Goal: Information Seeking & Learning: Compare options

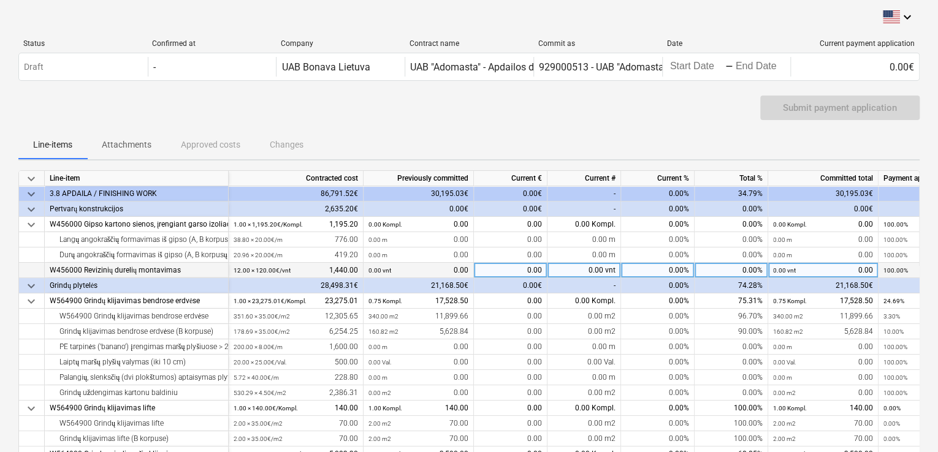
scroll to position [123, 0]
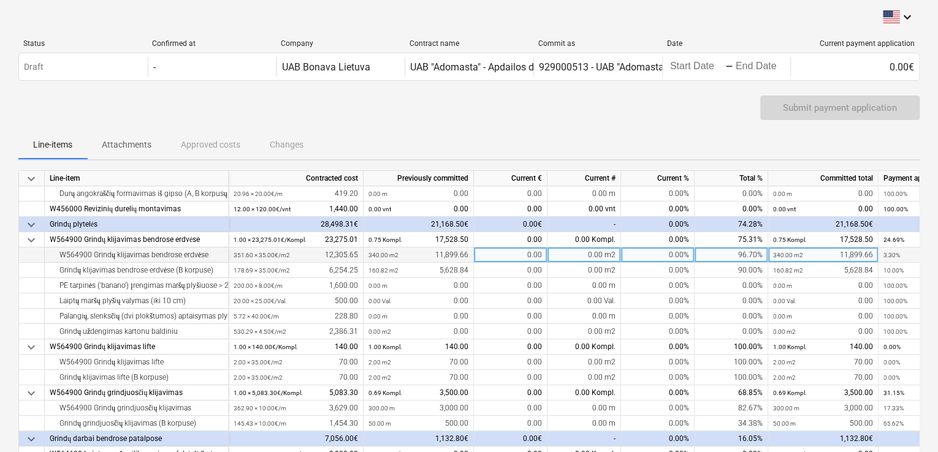
click at [398, 257] on div "340.00 m2 11,899.66" at bounding box center [418, 255] width 100 height 15
click at [349, 258] on div "351.60 × 35.00€ / m2 12,305.65" at bounding box center [296, 255] width 124 height 15
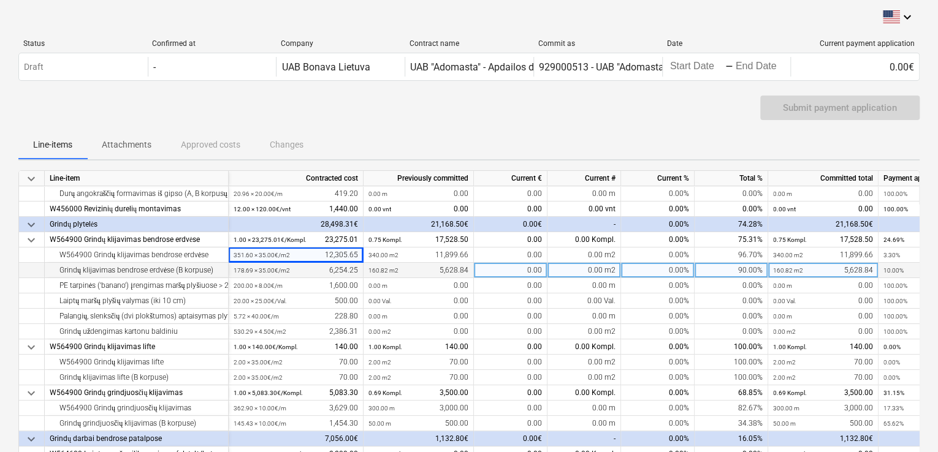
click at [346, 274] on div "178.69 × 35.00€ / m2 6,254.25" at bounding box center [296, 270] width 124 height 15
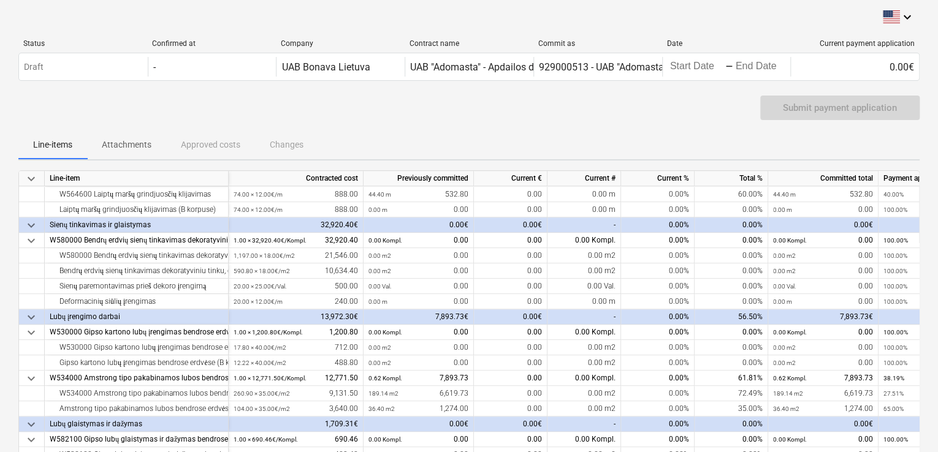
scroll to position [552, 0]
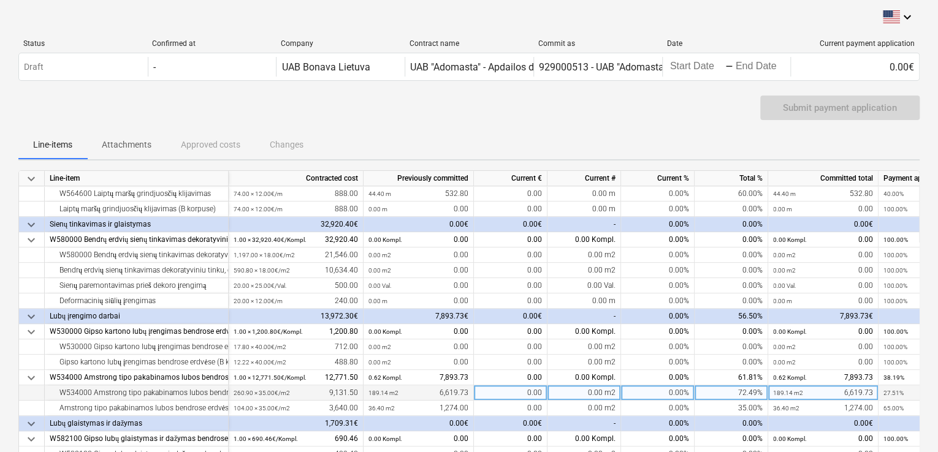
click at [342, 392] on div "260.90 × 35.00€ / m2 9,131.50" at bounding box center [296, 393] width 124 height 15
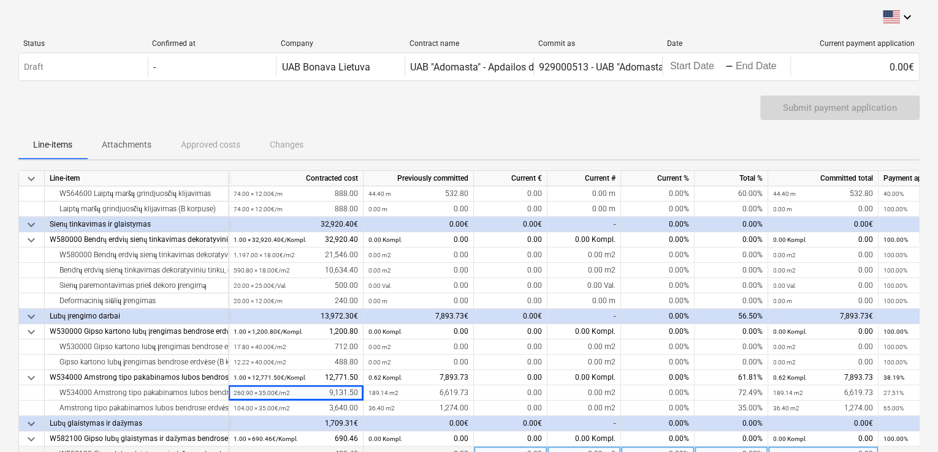
scroll to position [654, 0]
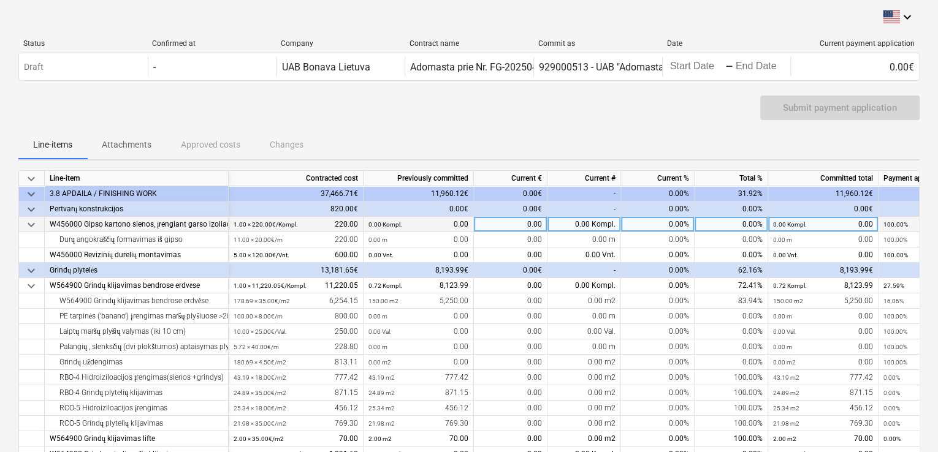
scroll to position [123, 0]
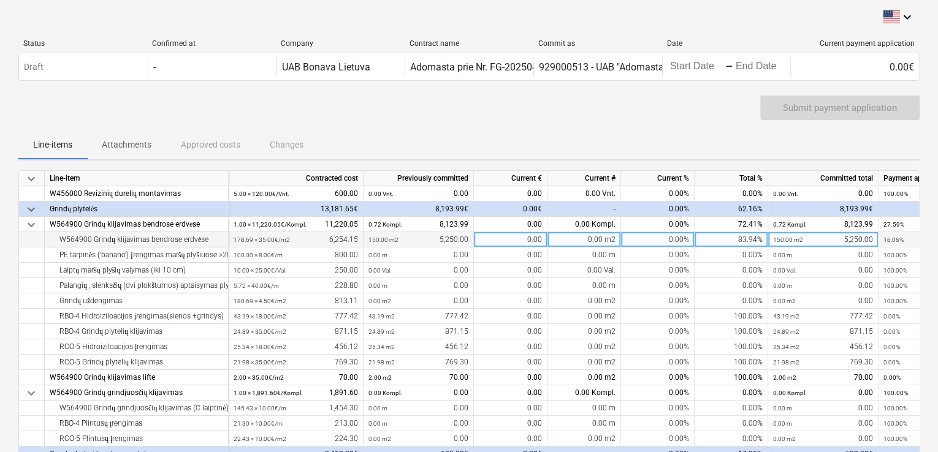
click at [380, 237] on small "150.00 m2" at bounding box center [383, 240] width 30 height 7
click at [329, 237] on div "178.69 × 35.00€ / m2 6,254.15" at bounding box center [296, 239] width 124 height 15
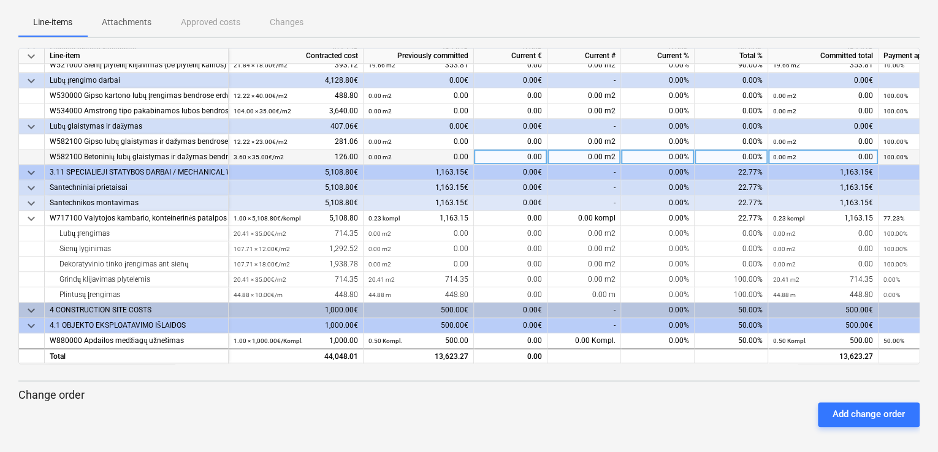
scroll to position [577, 0]
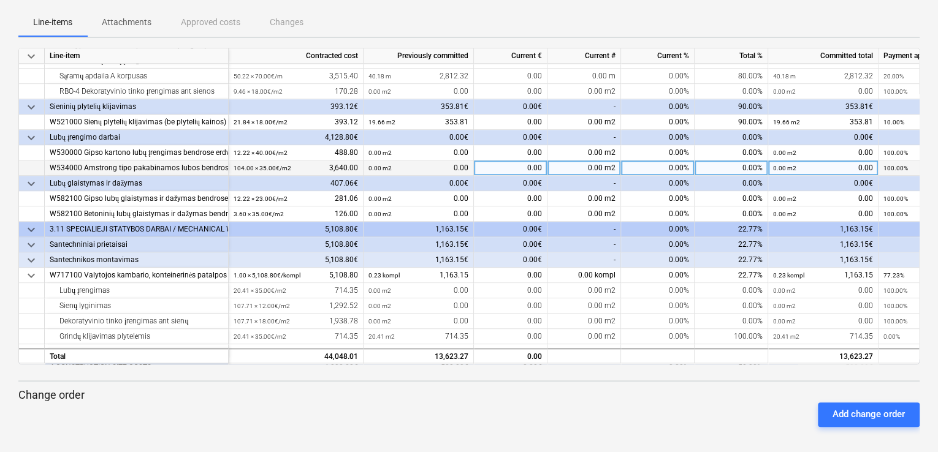
click at [332, 168] on div "104.00 × 35.00€ / m2 3,640.00" at bounding box center [296, 168] width 124 height 15
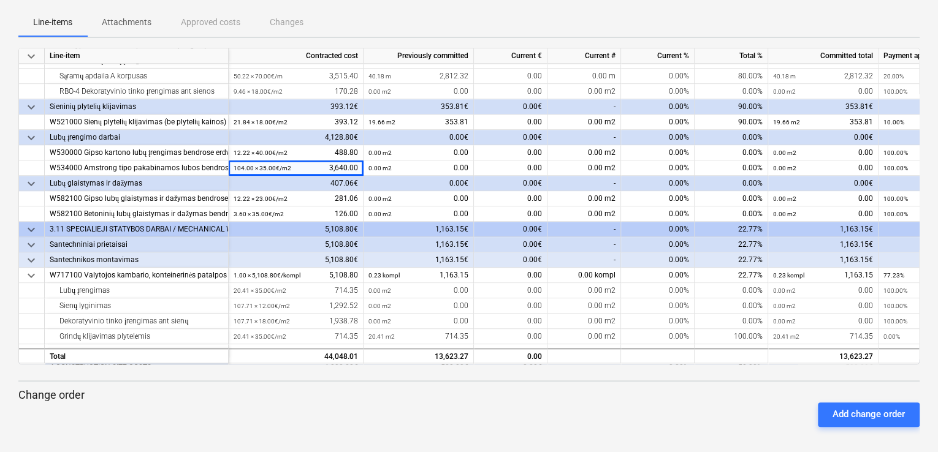
scroll to position [516, 0]
